Goal: Task Accomplishment & Management: Use online tool/utility

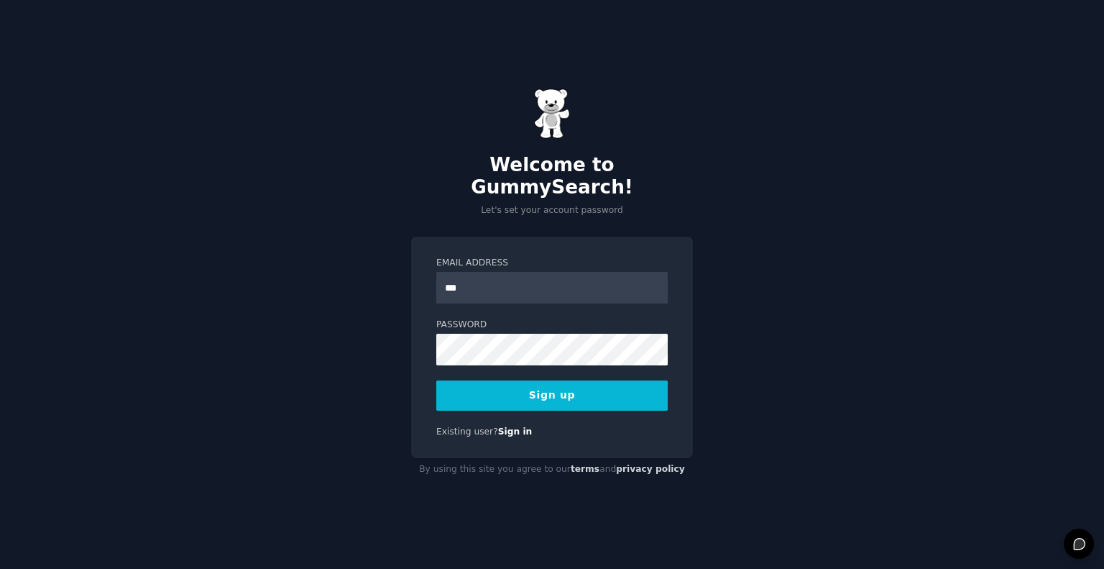
type input "**********"
click at [534, 384] on button "Sign up" at bounding box center [552, 395] width 232 height 30
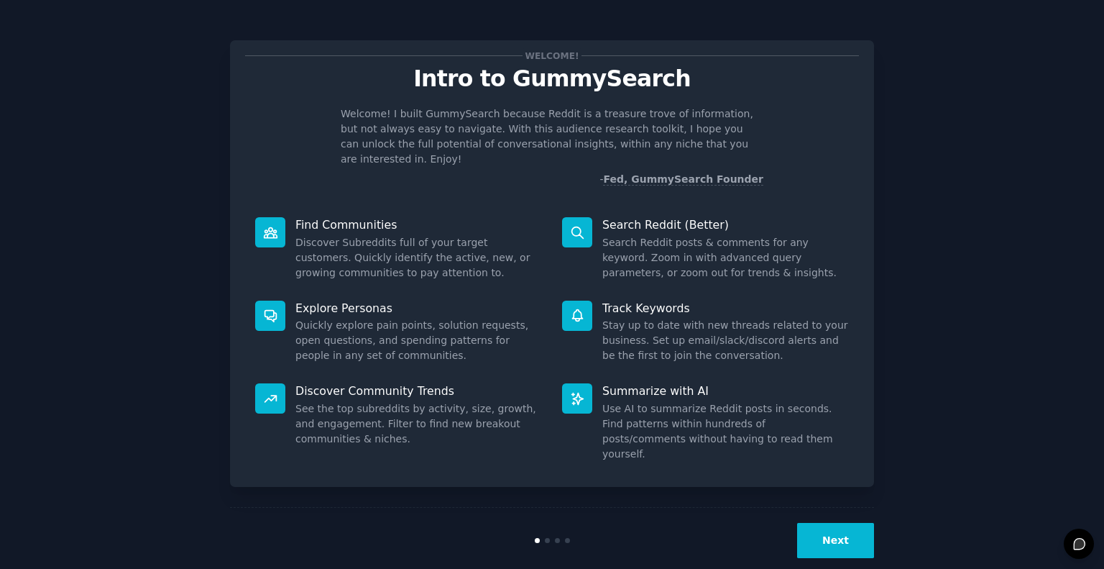
click at [852, 523] on button "Next" at bounding box center [835, 540] width 77 height 35
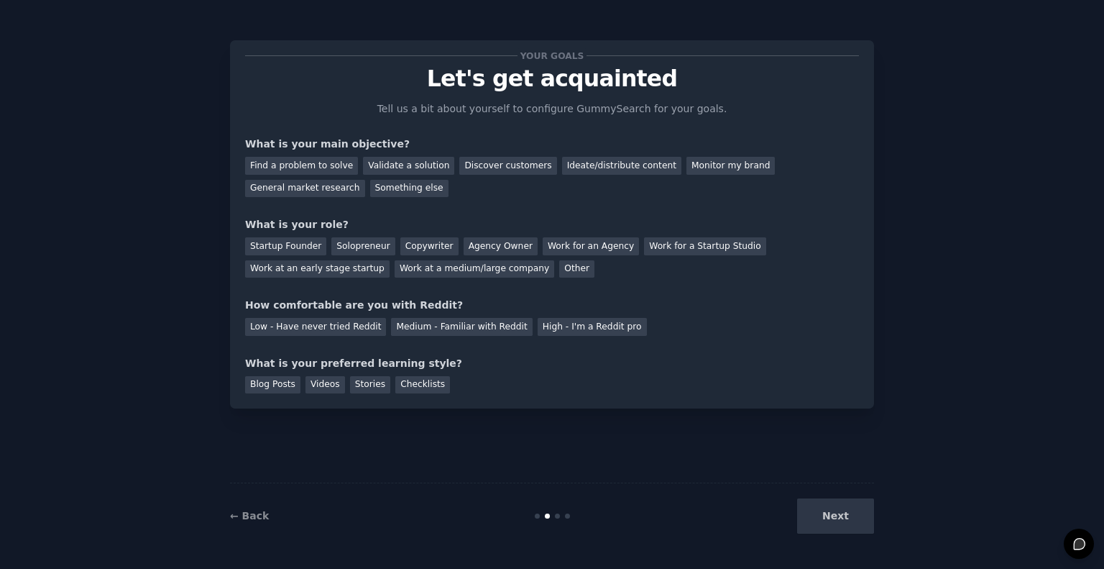
click at [854, 516] on div "Next" at bounding box center [766, 515] width 215 height 35
click at [342, 166] on div "Find a problem to solve" at bounding box center [301, 166] width 113 height 18
click at [383, 166] on div "Validate a solution" at bounding box center [408, 166] width 91 height 18
click at [498, 168] on div "Discover customers" at bounding box center [507, 166] width 97 height 18
click at [290, 250] on div "Startup Founder" at bounding box center [285, 246] width 81 height 18
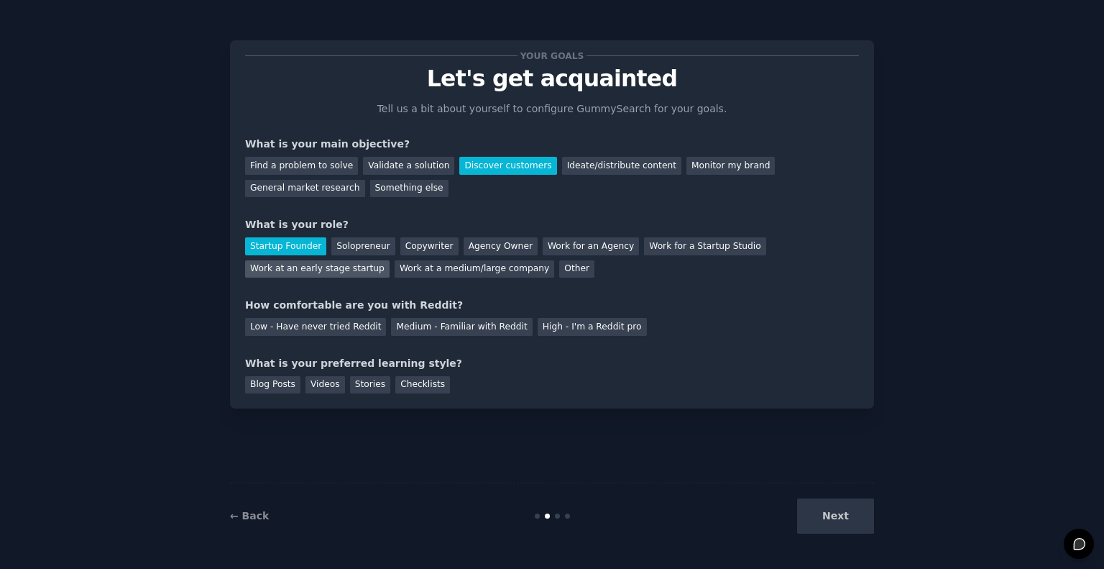
click at [390, 260] on div "Work at an early stage startup" at bounding box center [317, 269] width 145 height 18
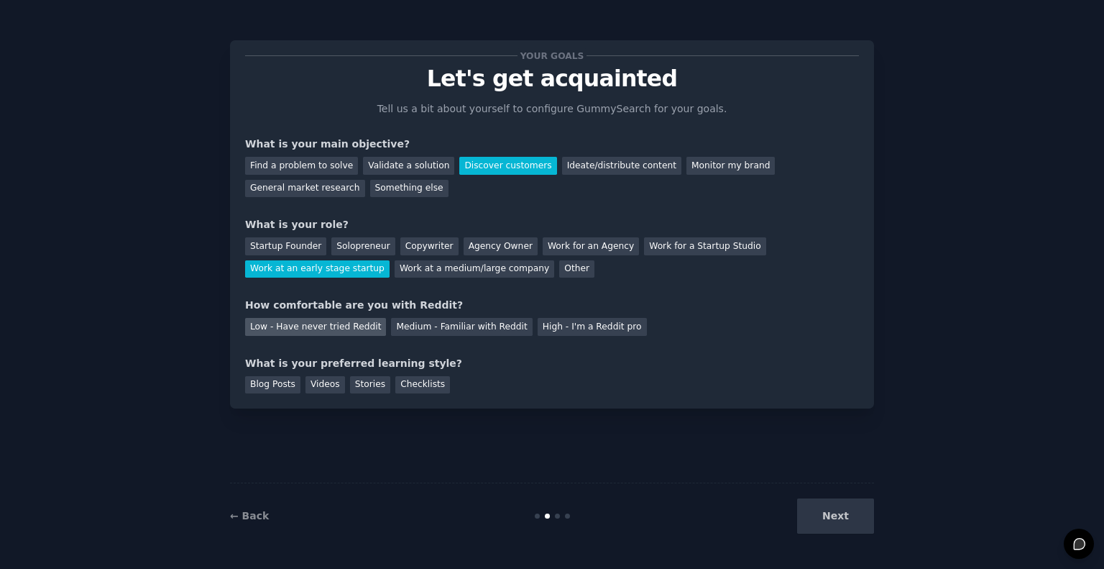
click at [336, 327] on div "Low - Have never tried Reddit" at bounding box center [315, 327] width 141 height 18
click at [863, 526] on div "Next" at bounding box center [766, 515] width 215 height 35
click at [400, 386] on div "Checklists" at bounding box center [422, 385] width 55 height 18
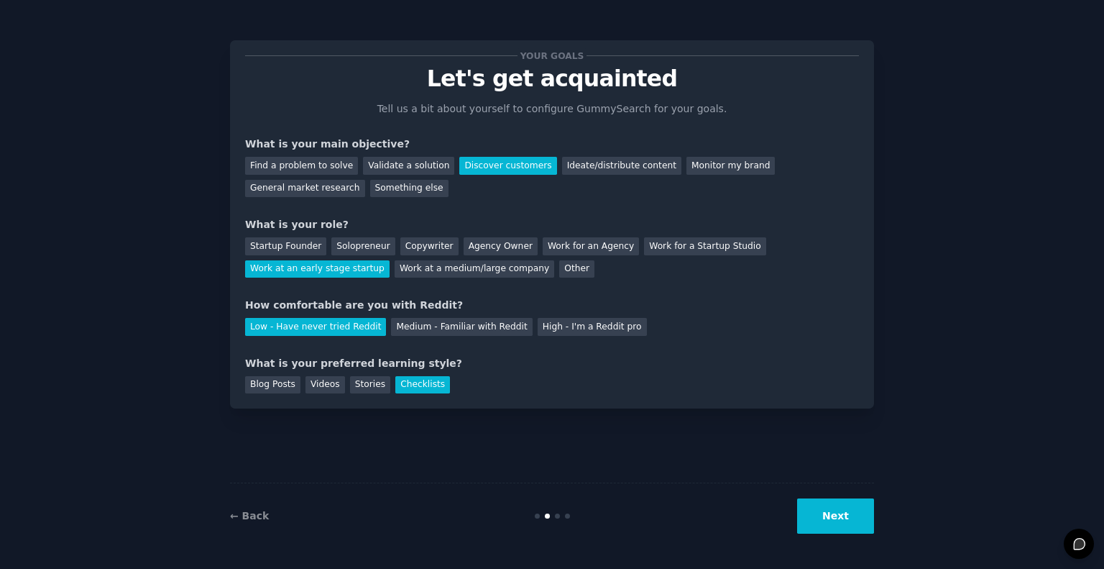
click at [814, 513] on button "Next" at bounding box center [835, 515] width 77 height 35
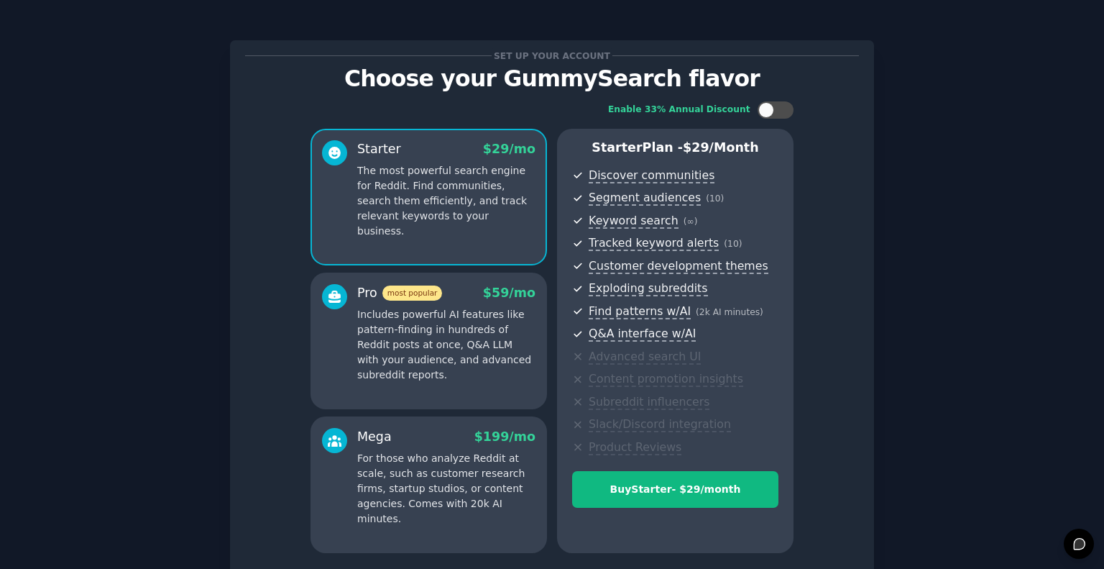
drag, startPoint x: 814, startPoint y: 513, endPoint x: 972, endPoint y: 381, distance: 206.2
drag, startPoint x: 972, startPoint y: 381, endPoint x: 871, endPoint y: 453, distance: 123.7
click at [871, 453] on div "Set up your account Choose your GummySearch flavor Enable 33% Annual Discount S…" at bounding box center [552, 321] width 644 height 563
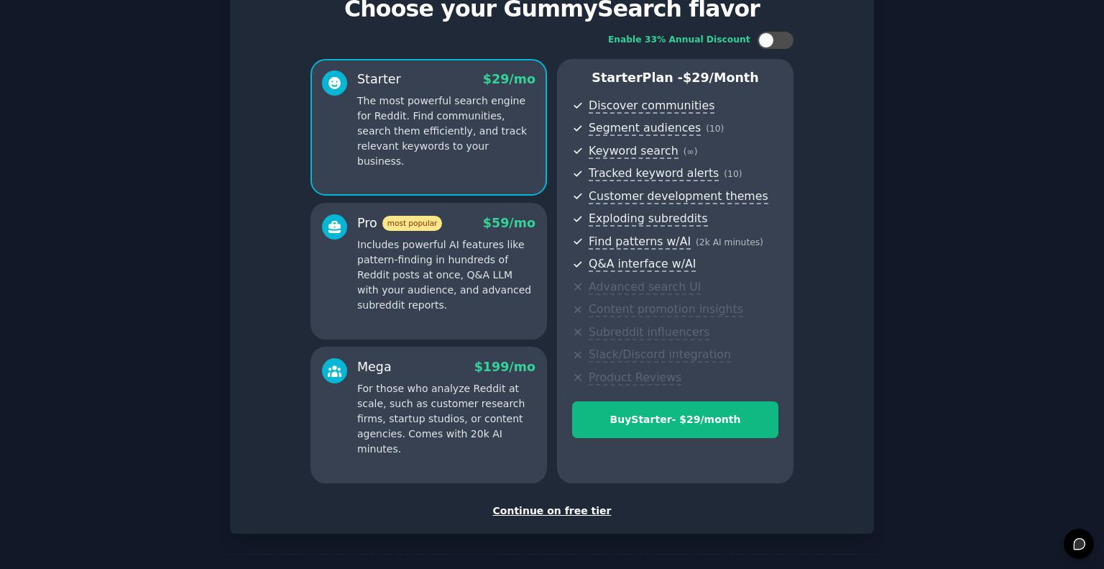
scroll to position [120, 0]
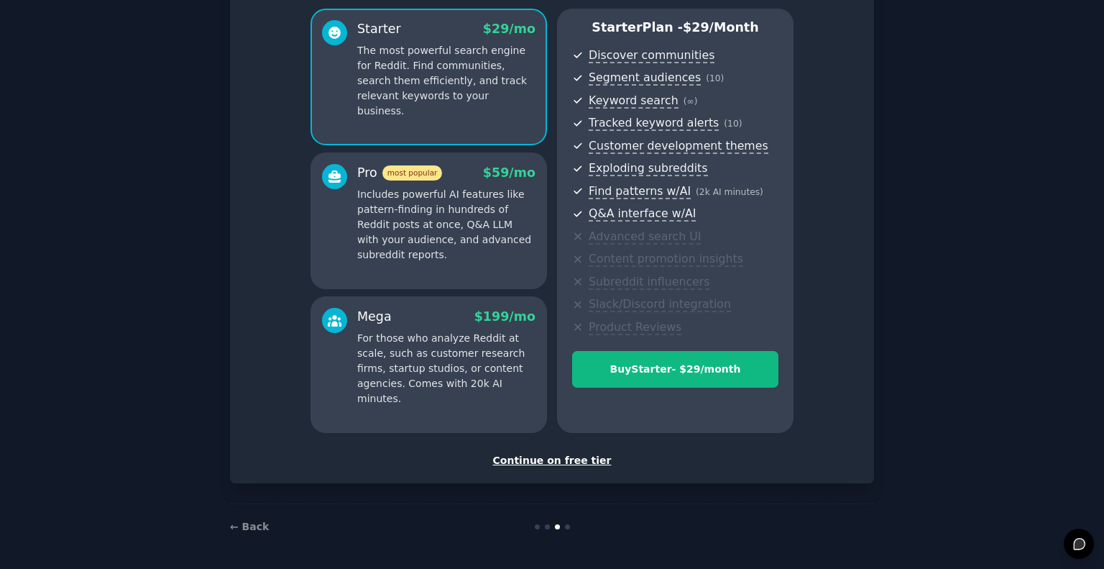
click at [573, 463] on div "Continue on free tier" at bounding box center [552, 460] width 614 height 15
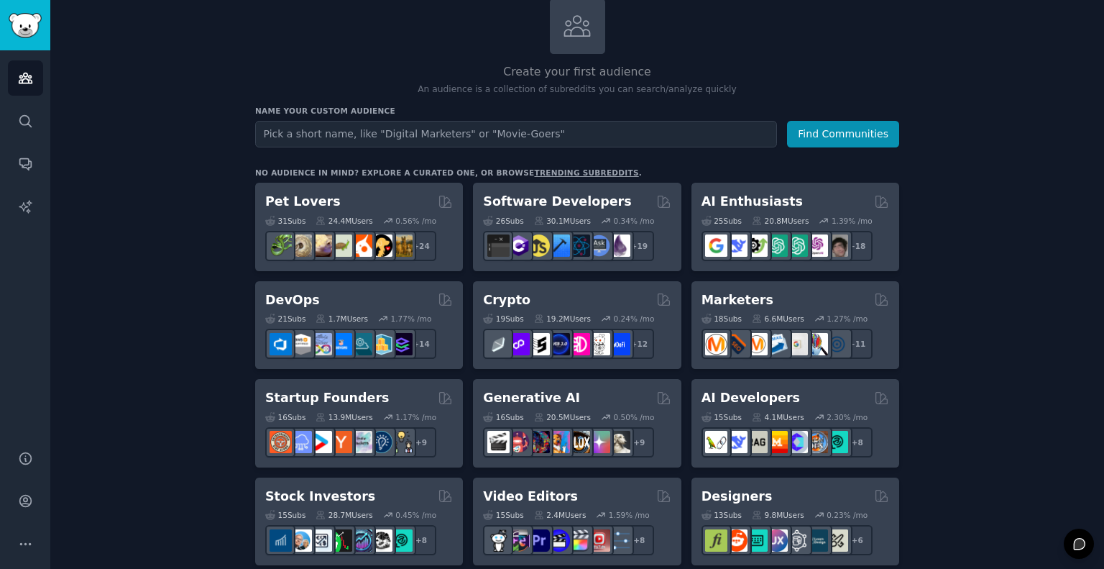
scroll to position [144, 0]
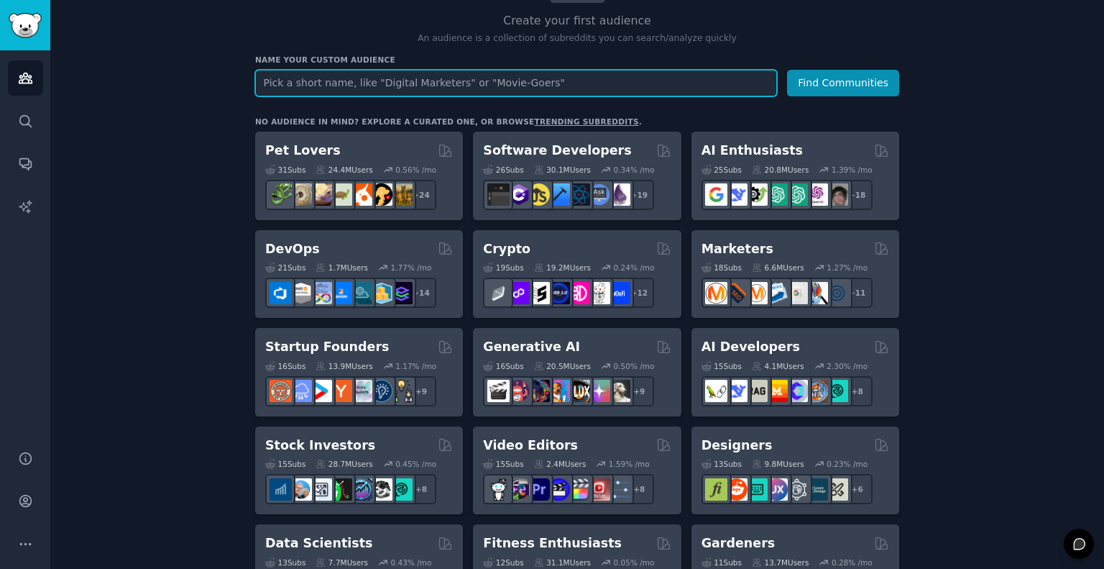
click at [351, 77] on input "text" at bounding box center [516, 83] width 522 height 27
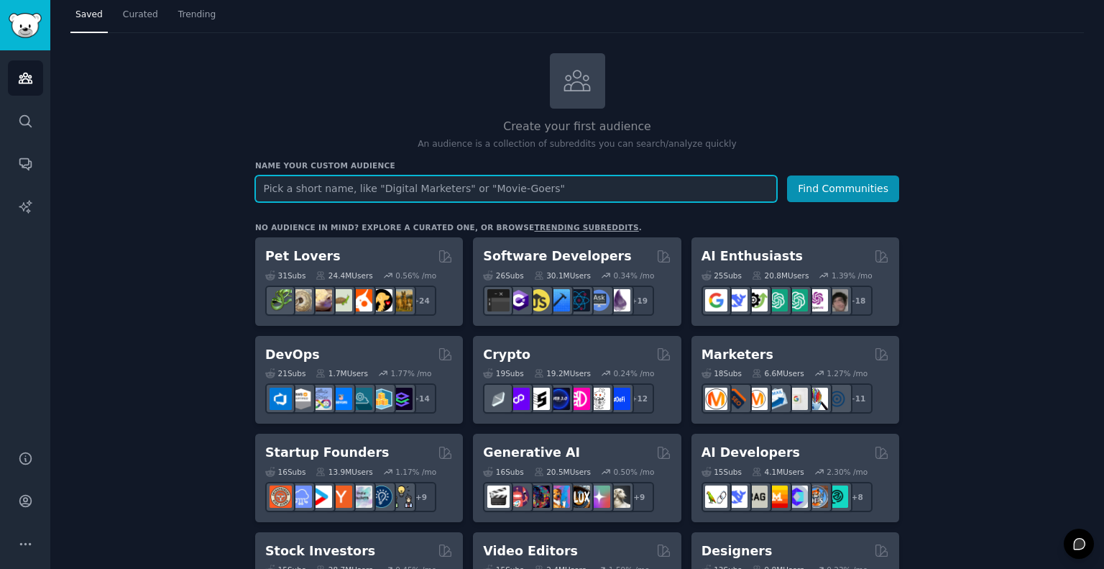
scroll to position [0, 0]
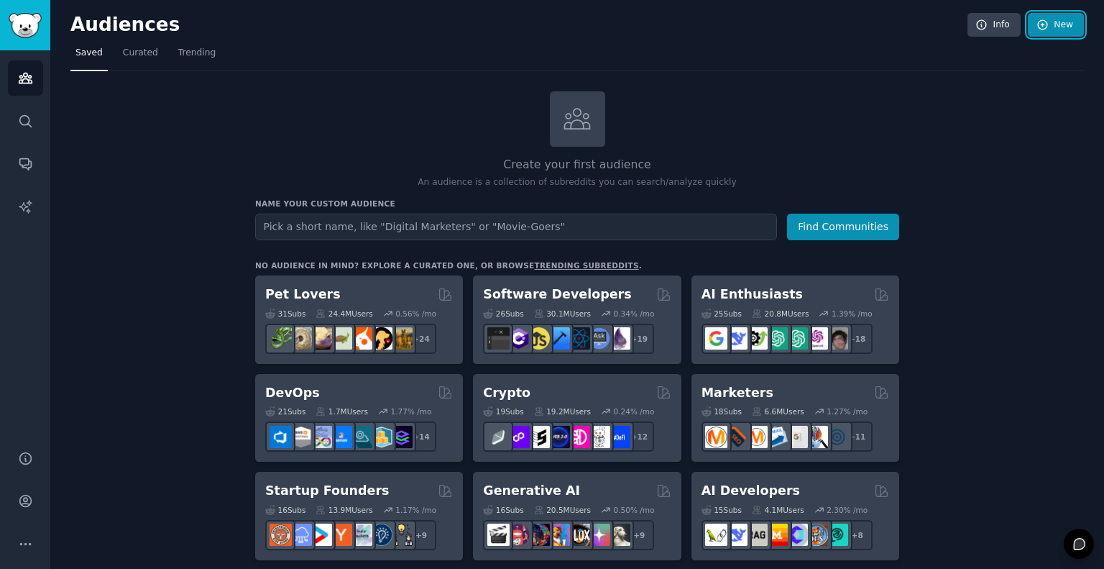
click at [1047, 28] on icon at bounding box center [1043, 25] width 13 height 13
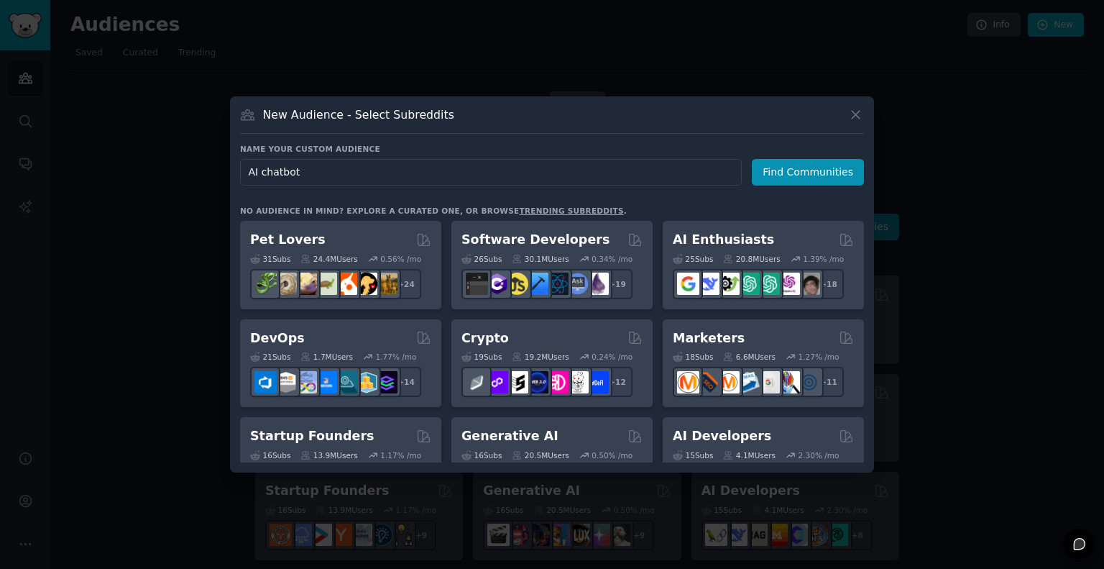
drag, startPoint x: 605, startPoint y: 170, endPoint x: 189, endPoint y: 181, distance: 415.8
click at [189, 181] on div "​ New Audience - Select Subreddits Name your custom audience Audience Name AI c…" at bounding box center [552, 284] width 1094 height 569
type input "AI chatbot"
click at [819, 165] on button "Find Communities" at bounding box center [808, 172] width 112 height 27
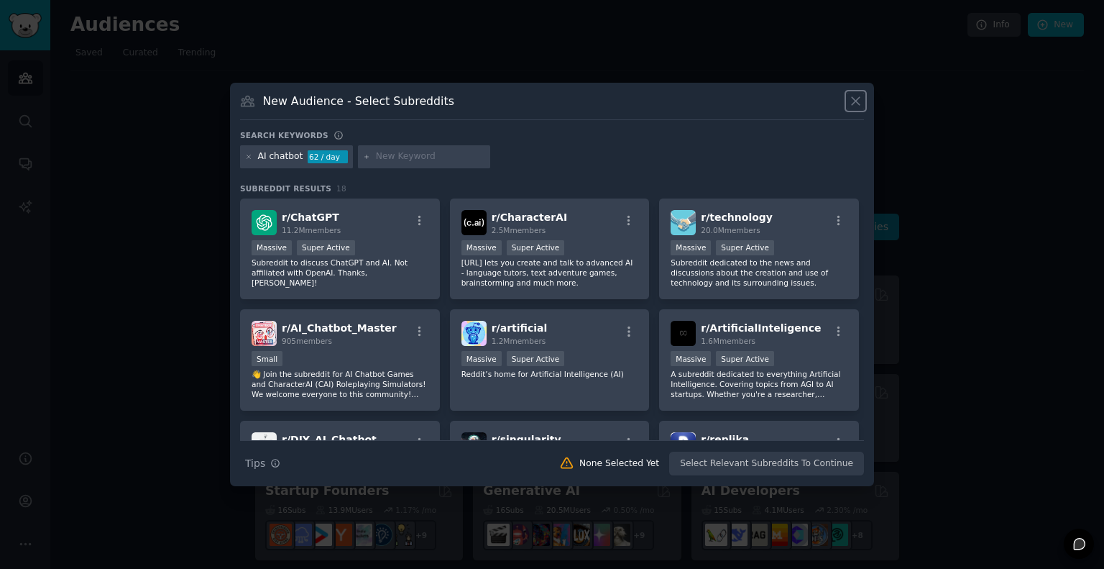
click at [857, 103] on icon at bounding box center [856, 102] width 8 height 8
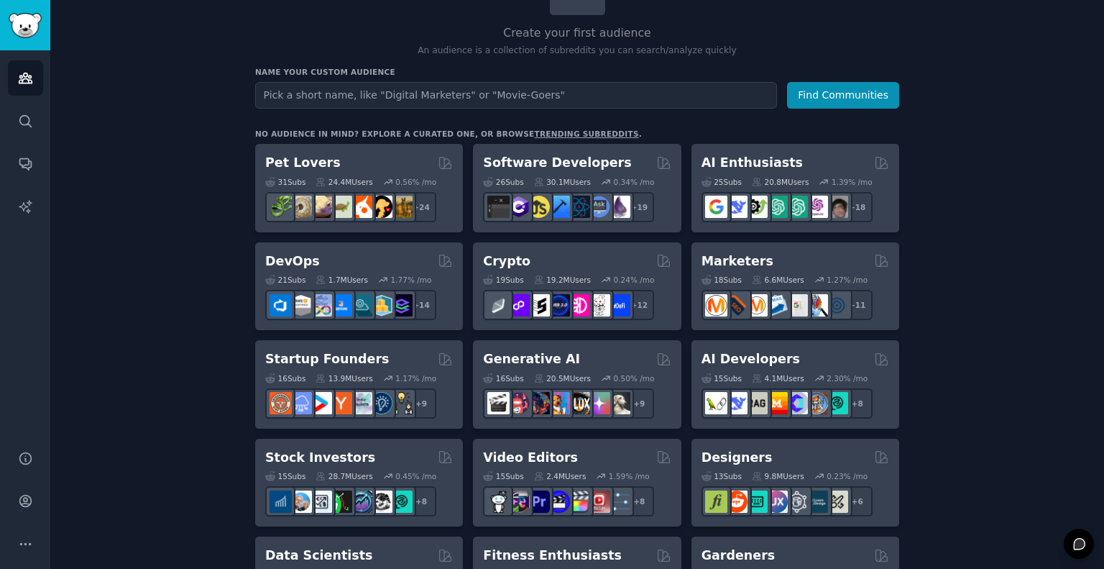
scroll to position [216, 0]
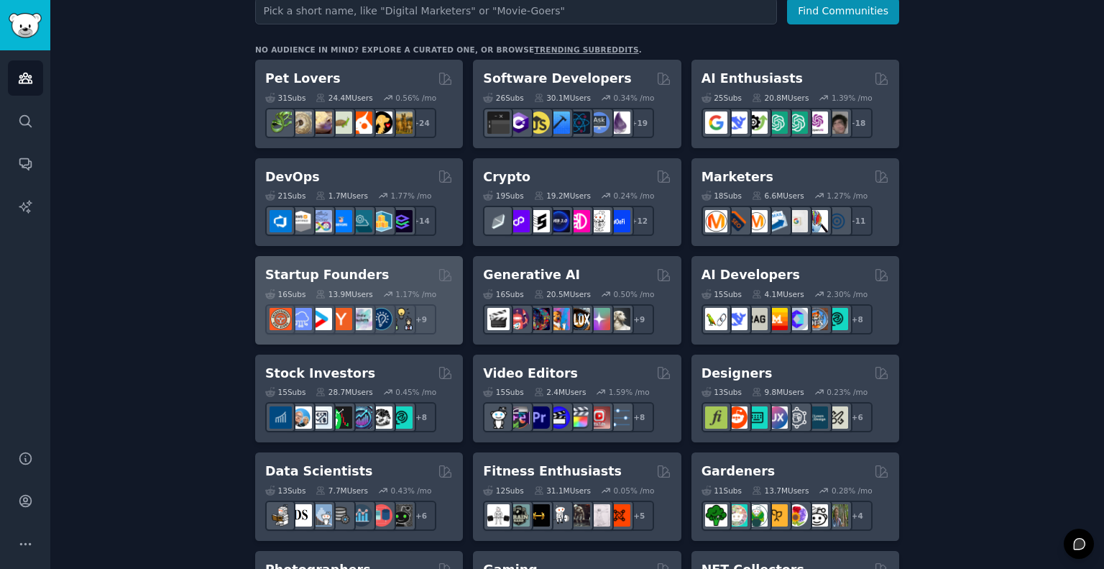
click at [290, 291] on div "16 Sub s" at bounding box center [285, 294] width 40 height 10
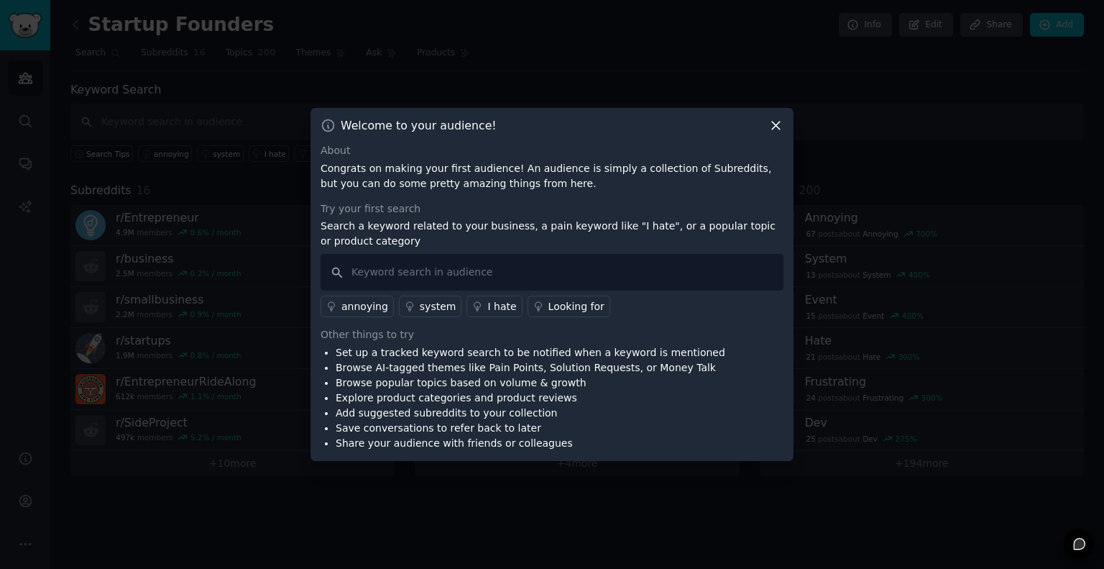
click at [782, 134] on div "Welcome to your audience! About Congrats on making your first audience! An audi…" at bounding box center [552, 284] width 483 height 353
click at [779, 122] on div "Welcome to your audience! About Congrats on making your first audience! An audi…" at bounding box center [552, 284] width 483 height 353
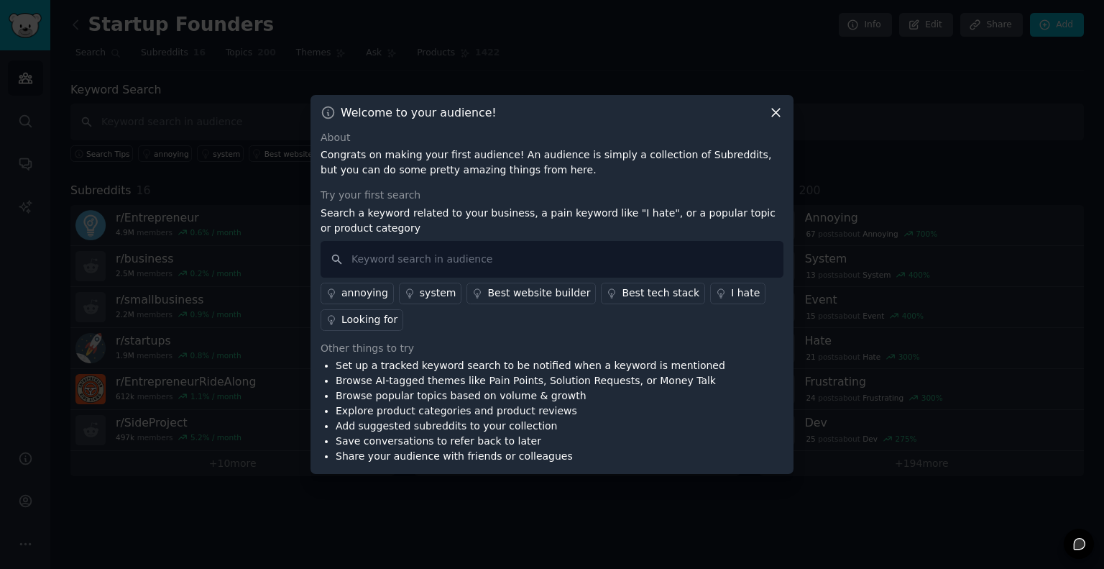
click at [776, 118] on icon at bounding box center [776, 112] width 15 height 15
